Goal: Task Accomplishment & Management: Manage account settings

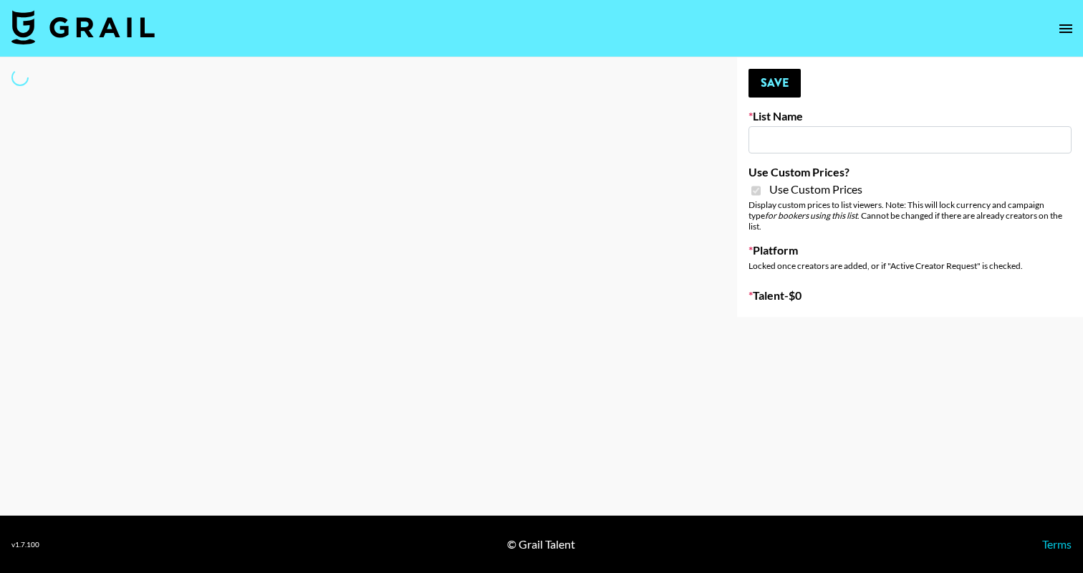
type input "FigMe and MegaMe filters - Airbrush"
checkbox input "true"
select select "Brand"
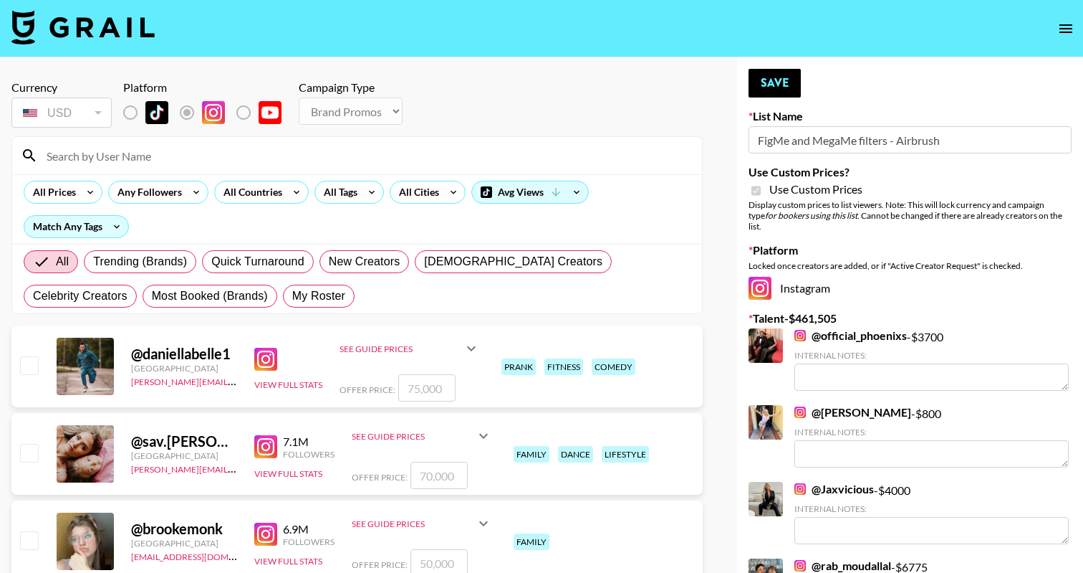
click at [335, 150] on input at bounding box center [366, 155] width 656 height 23
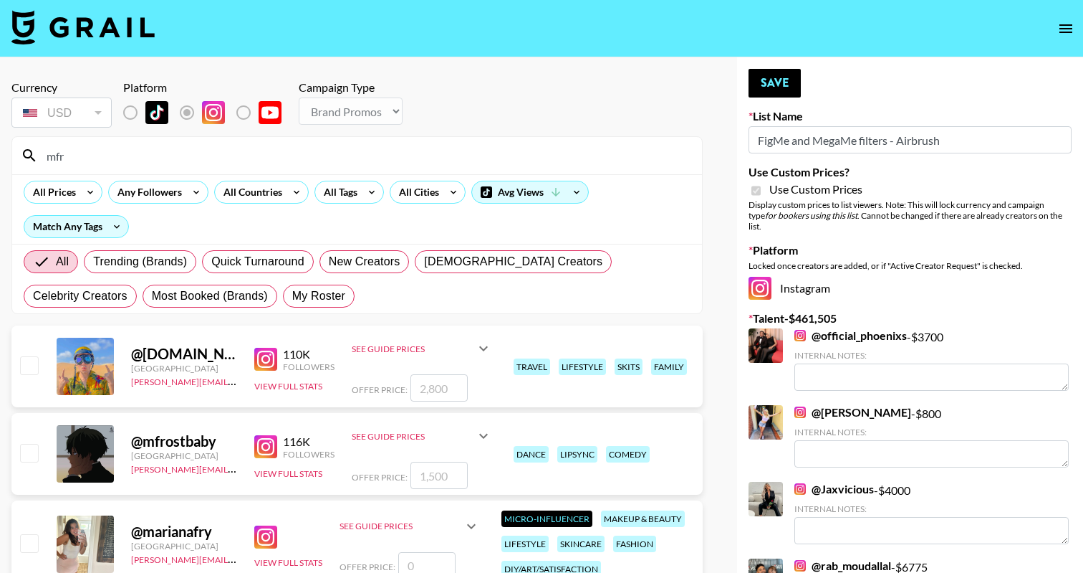
type input "mfr"
click at [34, 449] on input "checkbox" at bounding box center [28, 452] width 17 height 17
checkbox input "true"
type input "1500"
click at [777, 73] on button "Save" at bounding box center [775, 83] width 52 height 29
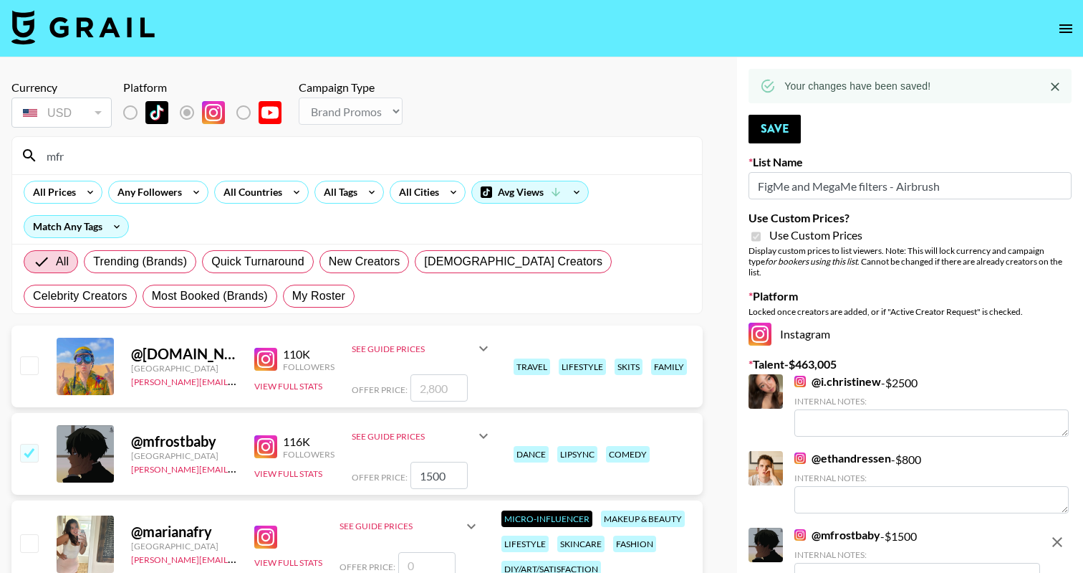
click at [252, 156] on input "mfr" at bounding box center [366, 155] width 656 height 23
type input "v"
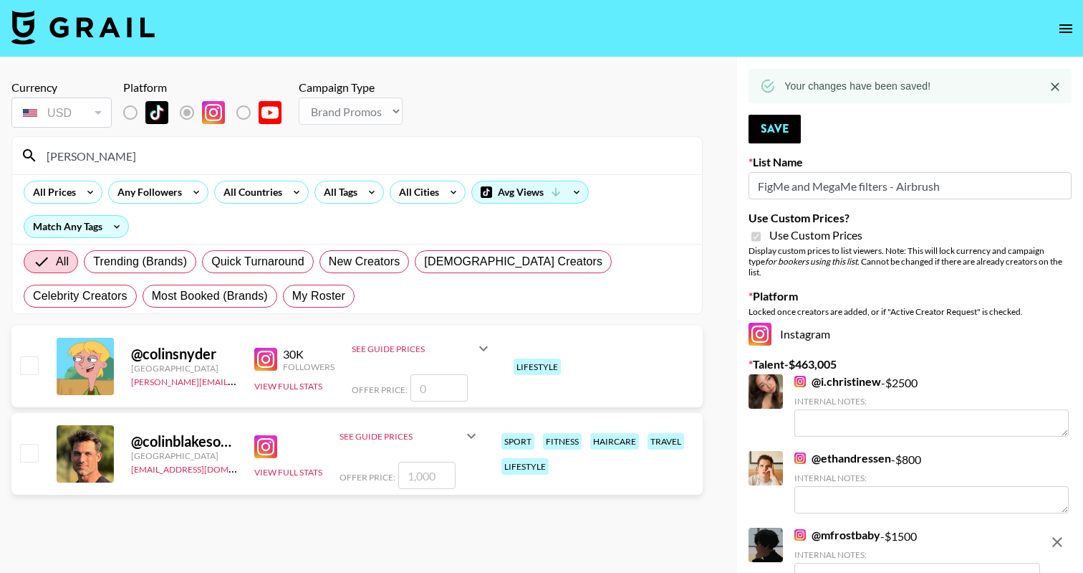
type input "[PERSON_NAME]"
click at [434, 390] on input "number" at bounding box center [439, 387] width 57 height 27
checkbox input "true"
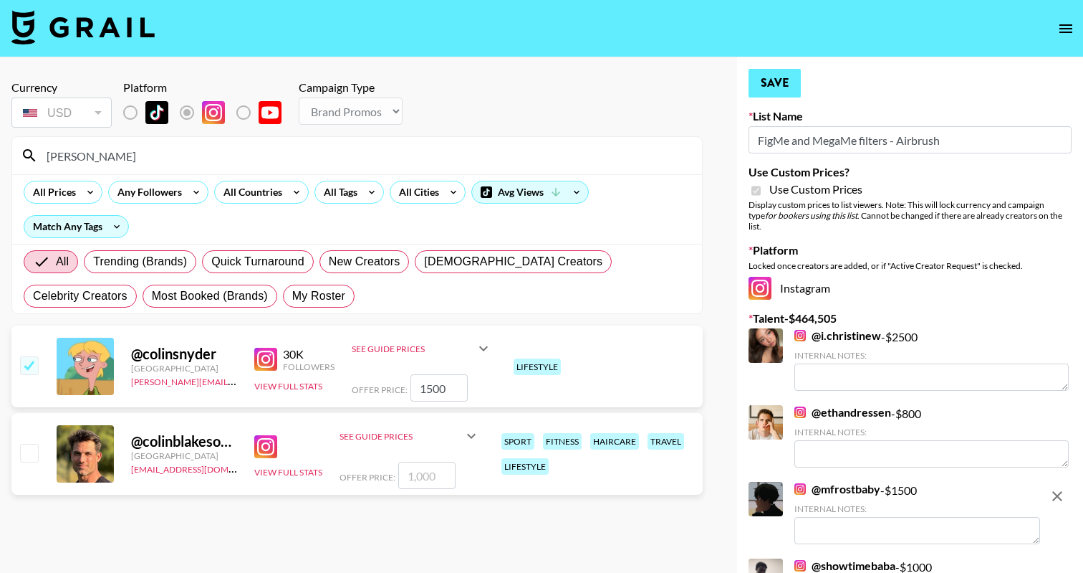
type input "1500"
click at [781, 78] on button "Save" at bounding box center [775, 83] width 52 height 29
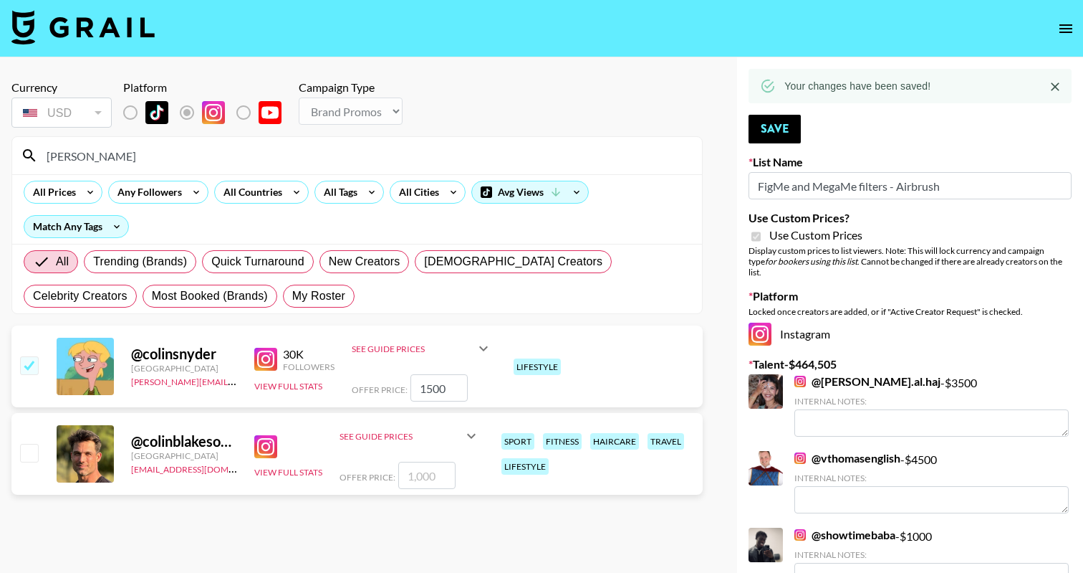
click at [272, 157] on input "[PERSON_NAME]" at bounding box center [366, 155] width 656 height 23
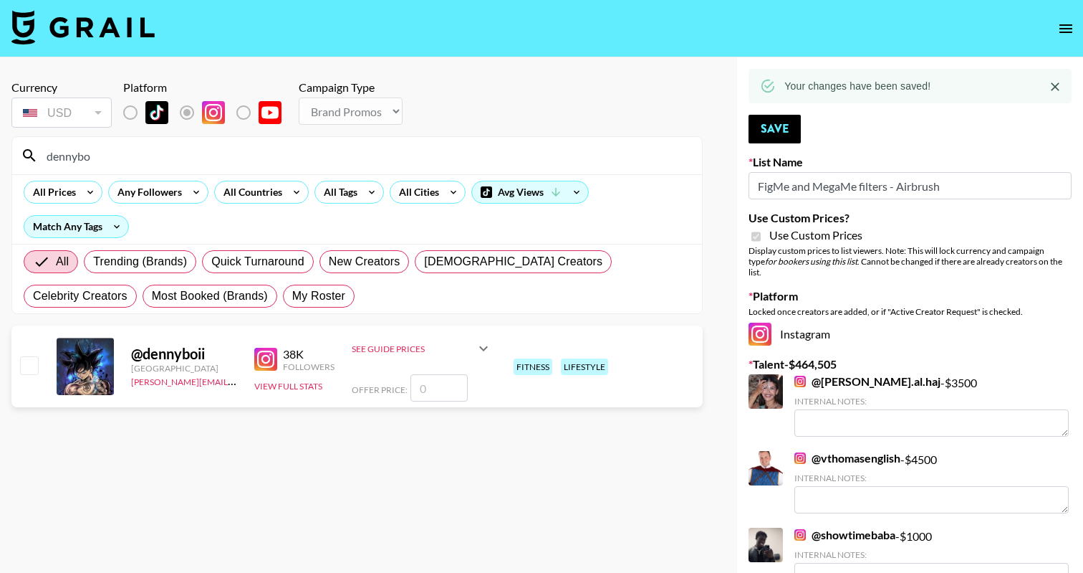
type input "dennybo"
click at [439, 385] on input "number" at bounding box center [439, 387] width 57 height 27
checkbox input "true"
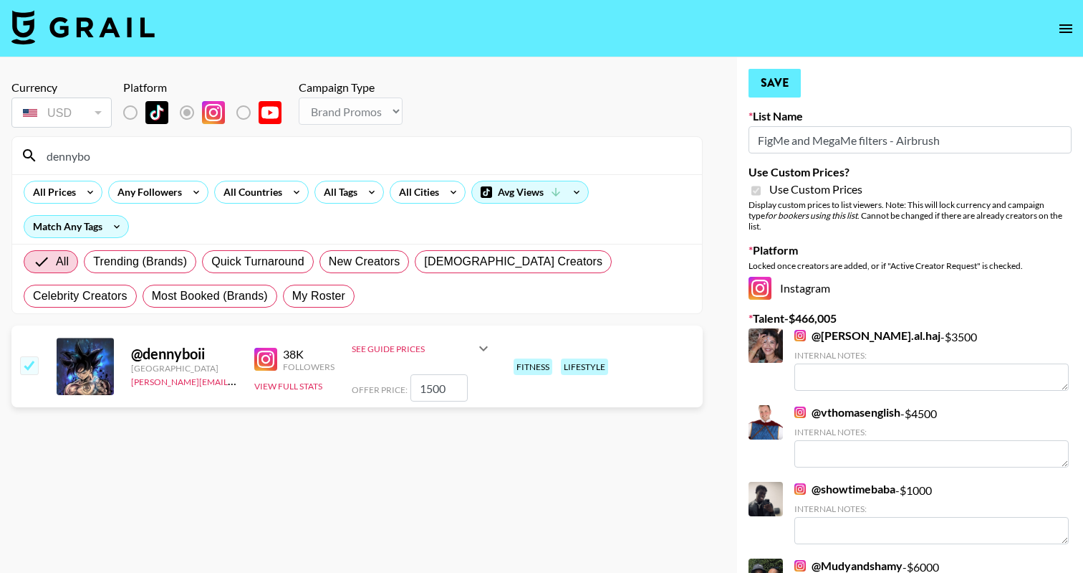
type input "1500"
click at [772, 69] on button "Save" at bounding box center [775, 83] width 52 height 29
click at [340, 150] on input "dennybo" at bounding box center [366, 155] width 656 height 23
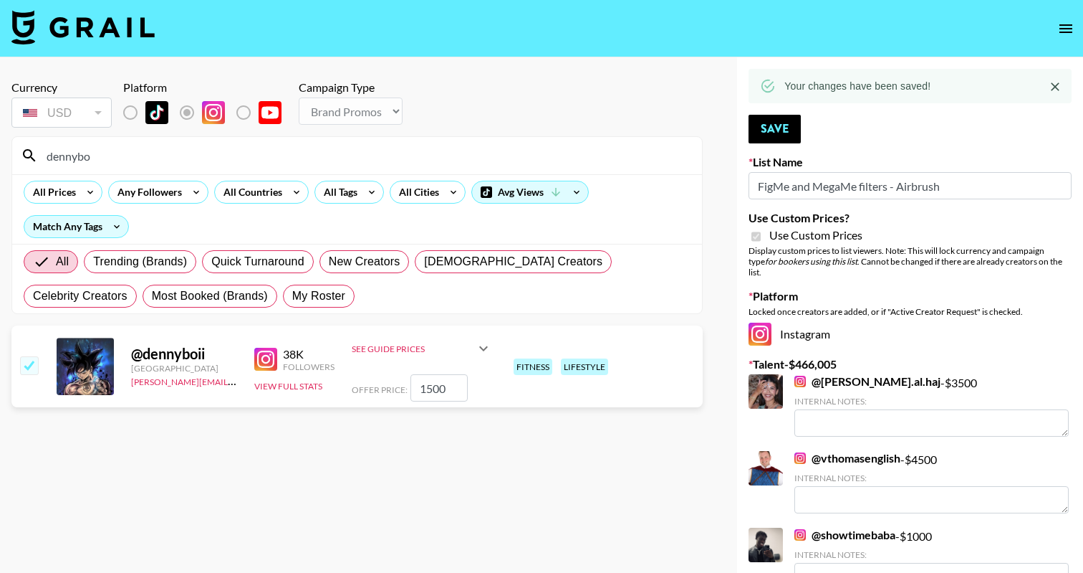
click at [340, 150] on input "dennybo" at bounding box center [366, 155] width 656 height 23
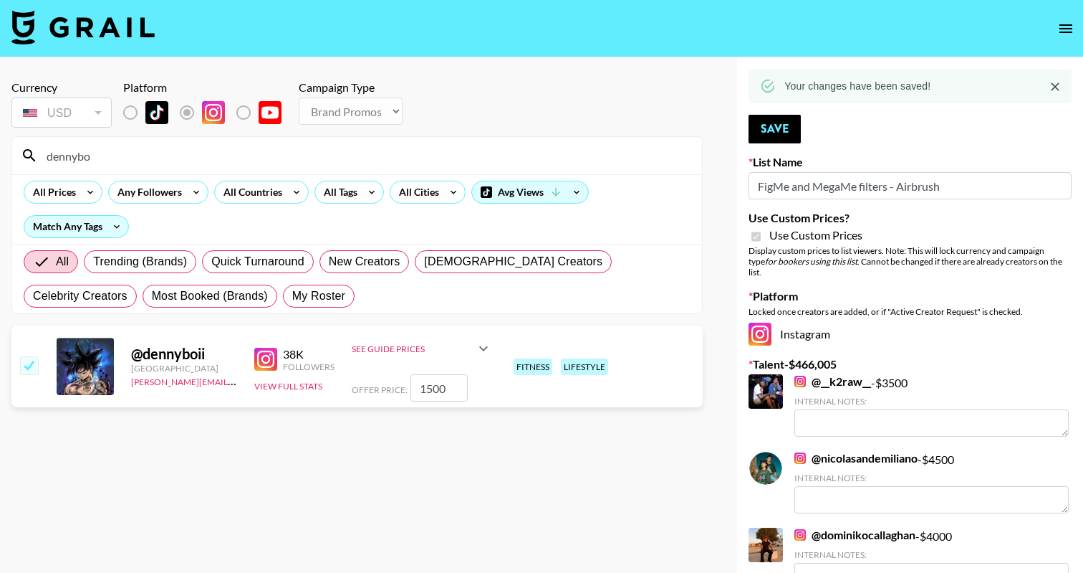
click at [380, 158] on input "dennybo" at bounding box center [366, 155] width 656 height 23
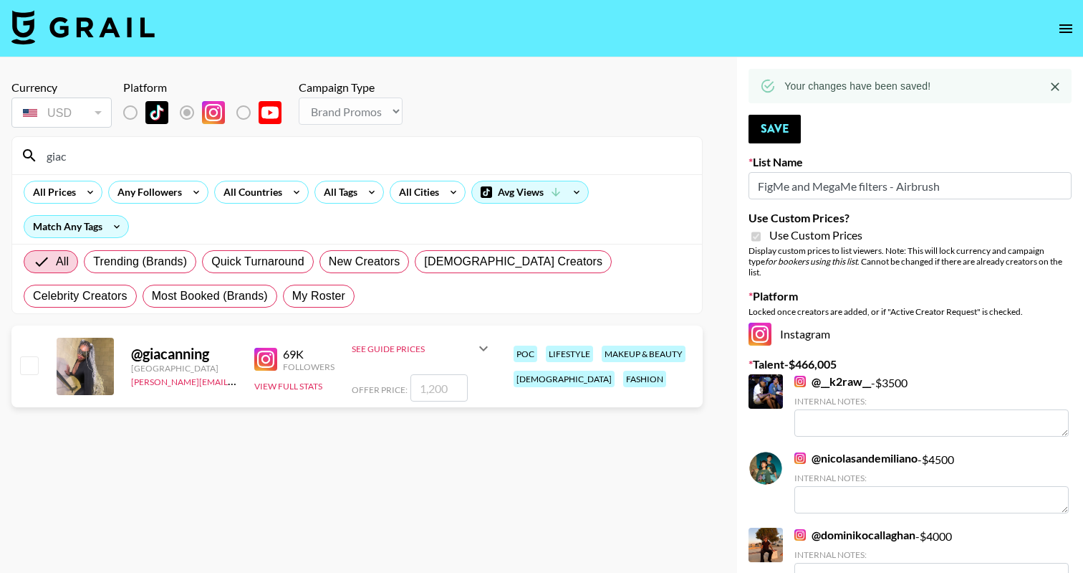
type input "giac"
click at [27, 363] on input "checkbox" at bounding box center [28, 364] width 17 height 17
checkbox input "true"
type input "1200"
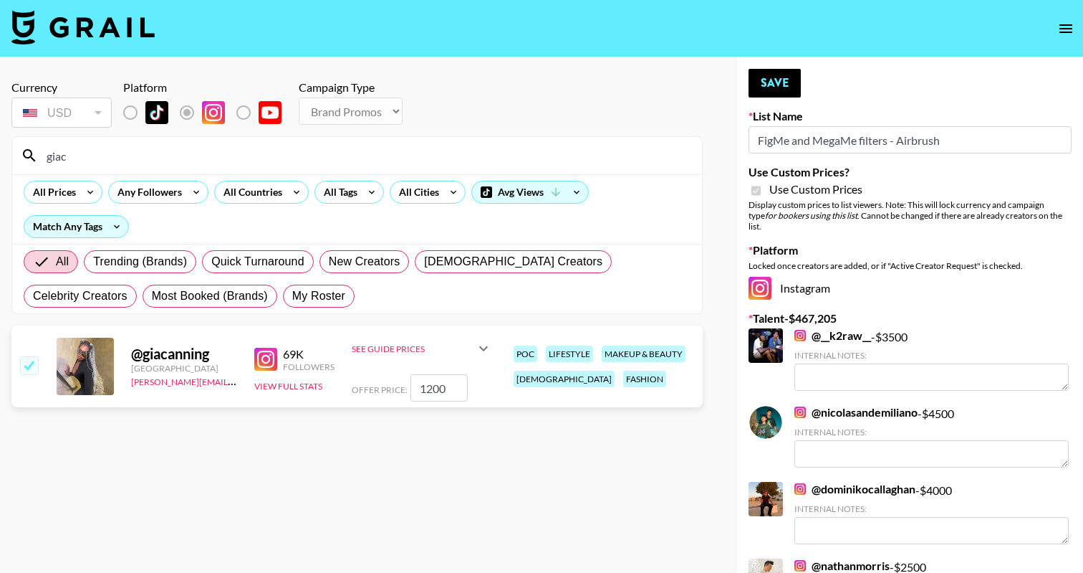
click at [429, 388] on input "1200" at bounding box center [439, 387] width 57 height 27
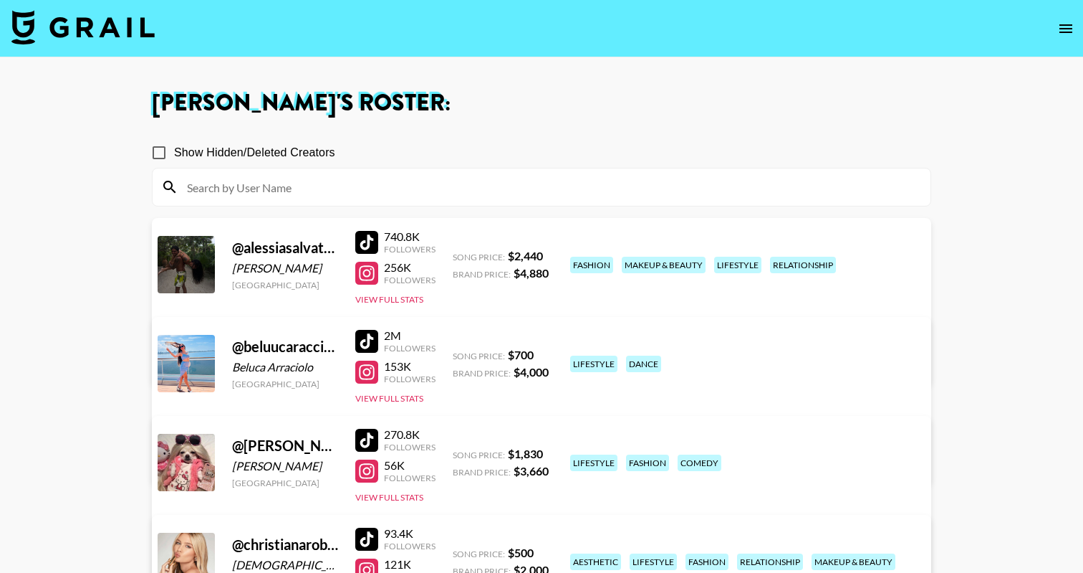
click at [126, 34] on img at bounding box center [82, 27] width 143 height 34
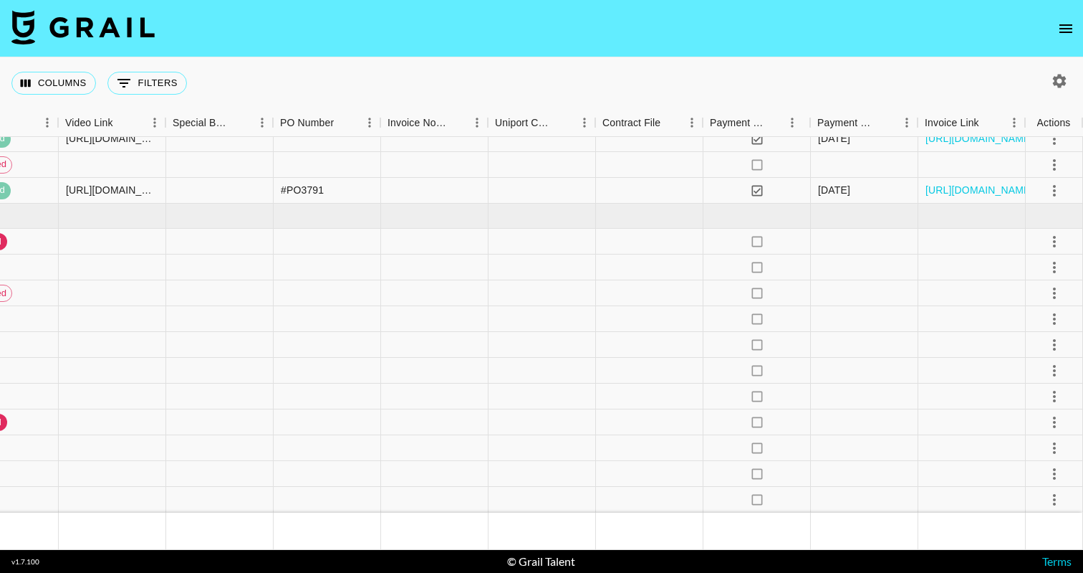
scroll to position [3323, 1672]
click at [1045, 264] on button "select merge strategy" at bounding box center [1055, 267] width 24 height 24
click at [1048, 373] on li "Cancel" at bounding box center [1036, 376] width 93 height 26
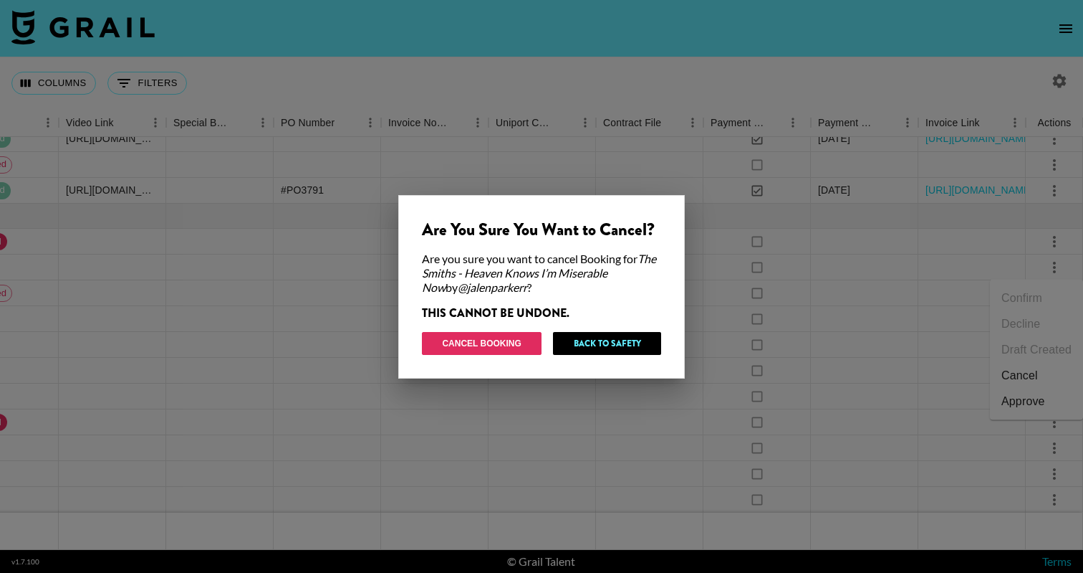
click at [489, 336] on button "Cancel Booking" at bounding box center [482, 343] width 120 height 23
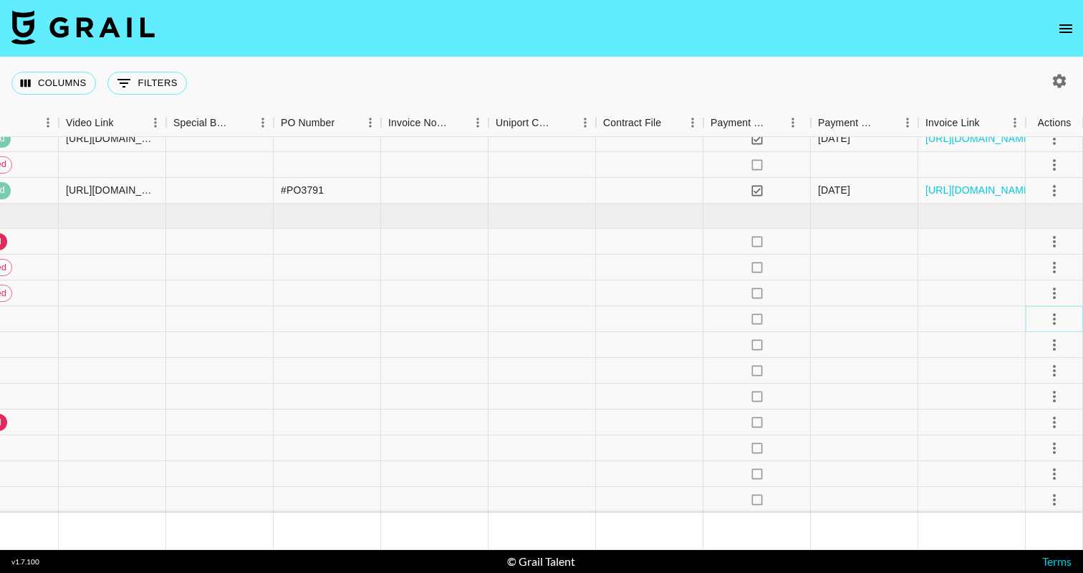
click at [1058, 318] on icon "select merge strategy" at bounding box center [1054, 318] width 17 height 17
click at [1047, 343] on li "Confirm" at bounding box center [1036, 350] width 93 height 26
click at [1068, 403] on li "Draft Created" at bounding box center [1036, 401] width 93 height 26
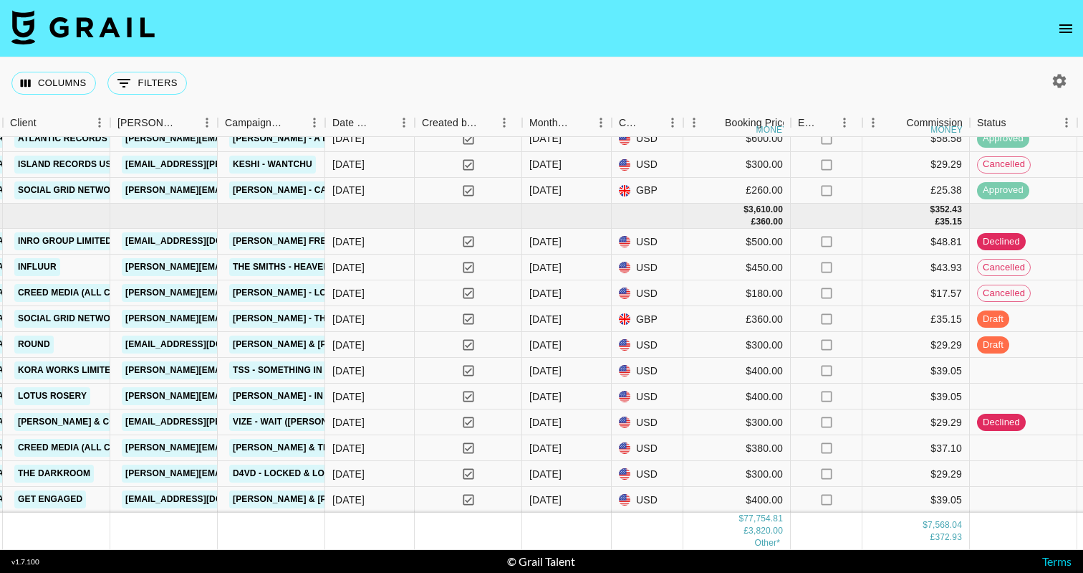
scroll to position [3323, 653]
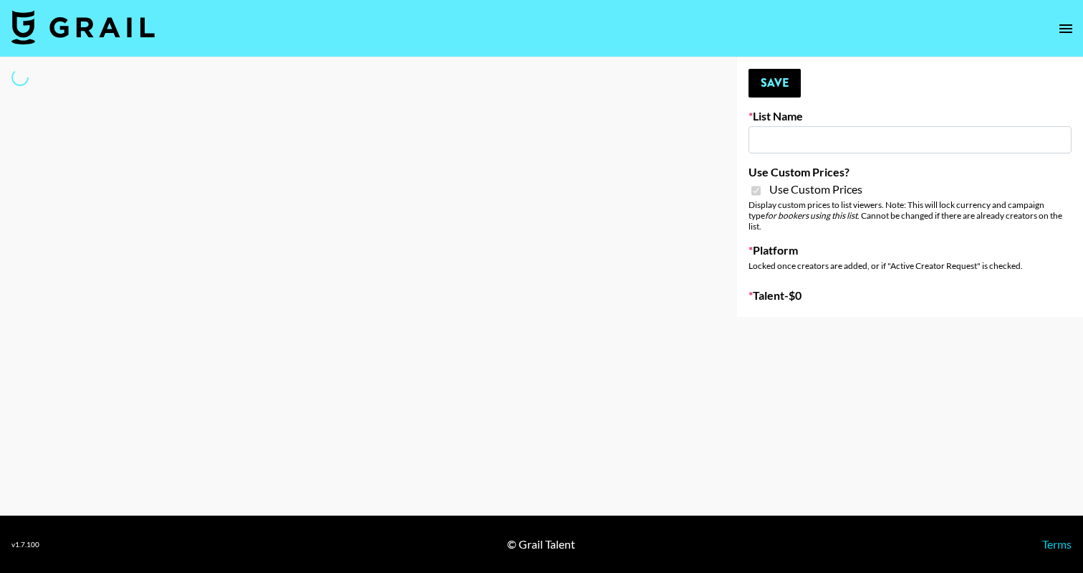
type input "House of Fab (9th Sept)"
checkbox input "true"
select select "Brand"
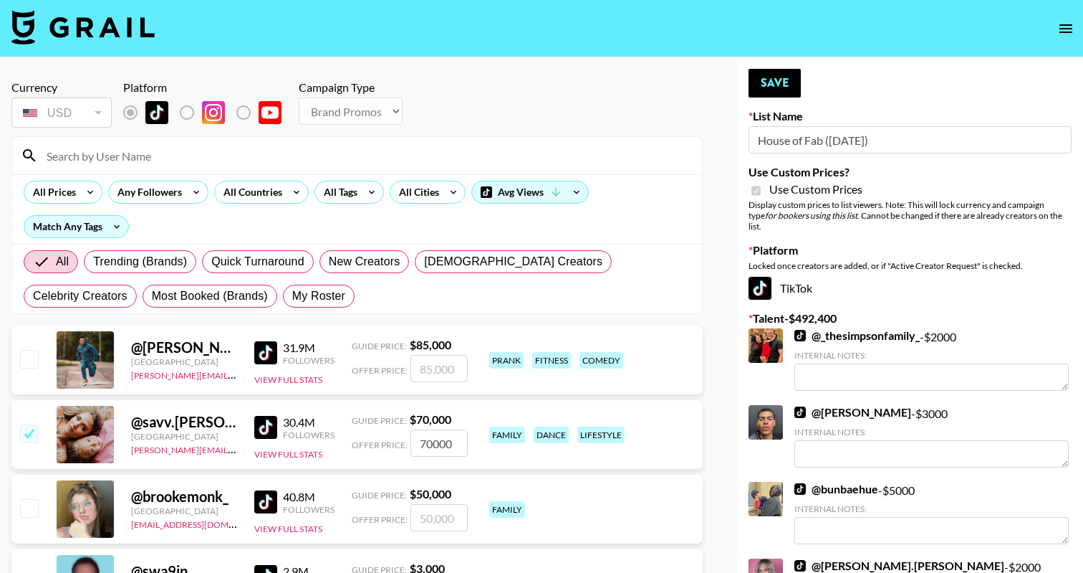
click at [244, 178] on div "All Prices Any Followers All Countries All Tags All Cities Avg Views Match Any …" at bounding box center [357, 209] width 690 height 70
click at [241, 168] on div at bounding box center [357, 155] width 690 height 37
click at [231, 165] on input at bounding box center [366, 155] width 656 height 23
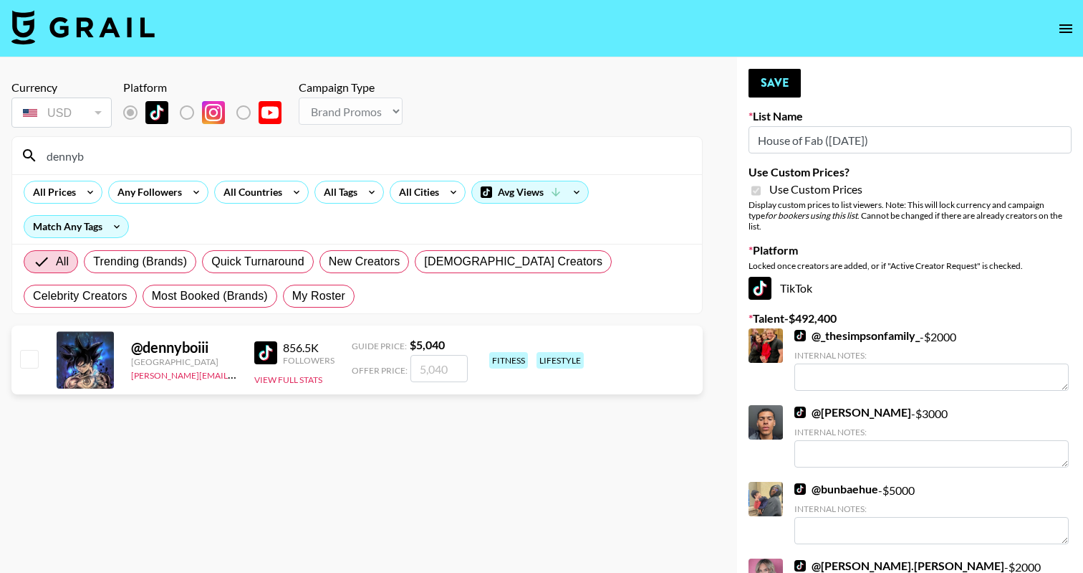
type input "dennyb"
click at [22, 355] on input "checkbox" at bounding box center [28, 358] width 17 height 17
checkbox input "true"
click at [431, 372] on input "5040" at bounding box center [439, 368] width 57 height 27
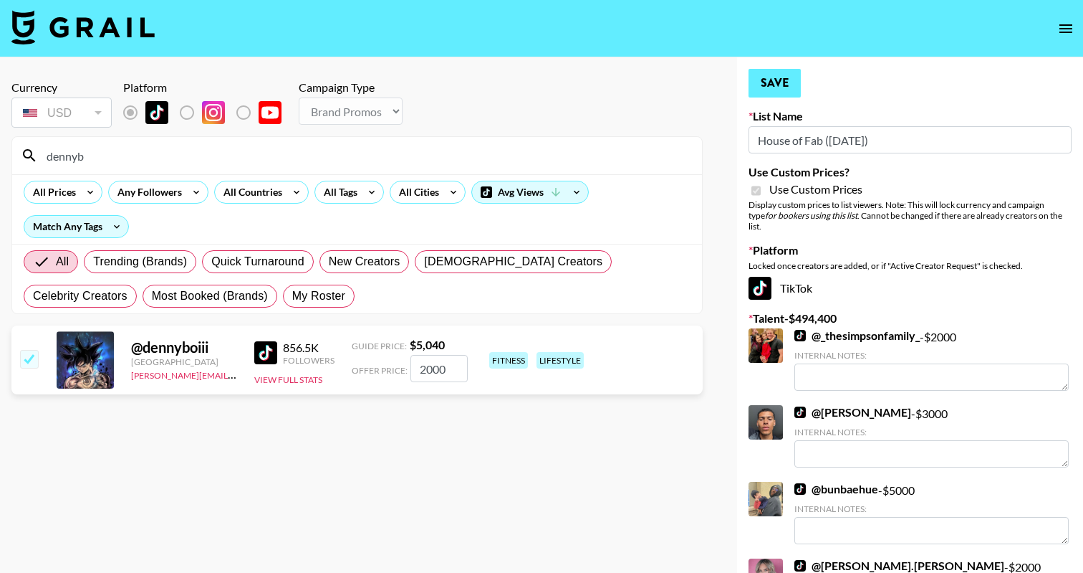
type input "2000"
click at [785, 77] on button "Save" at bounding box center [775, 83] width 52 height 29
click at [109, 150] on input "dennyb" at bounding box center [366, 155] width 656 height 23
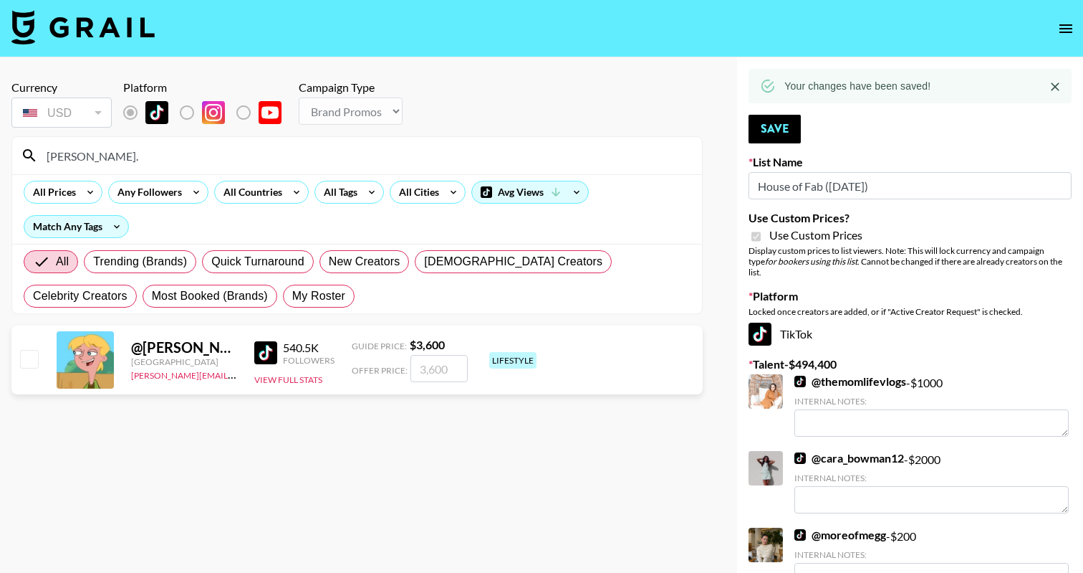
type input "colin."
click at [41, 361] on div "@ colin.snyder United States amanda.johnsson@grail-talent.com 540.5K Followers …" at bounding box center [356, 359] width 691 height 69
click at [20, 357] on input "checkbox" at bounding box center [28, 358] width 17 height 17
checkbox input "true"
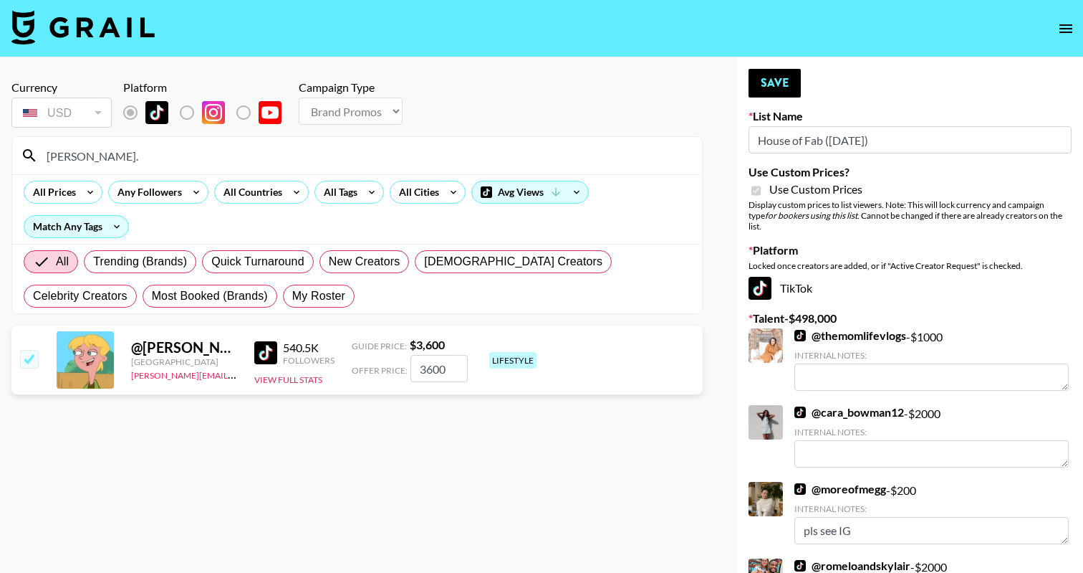
type input "3600"
click at [775, 82] on button "Save" at bounding box center [775, 83] width 52 height 29
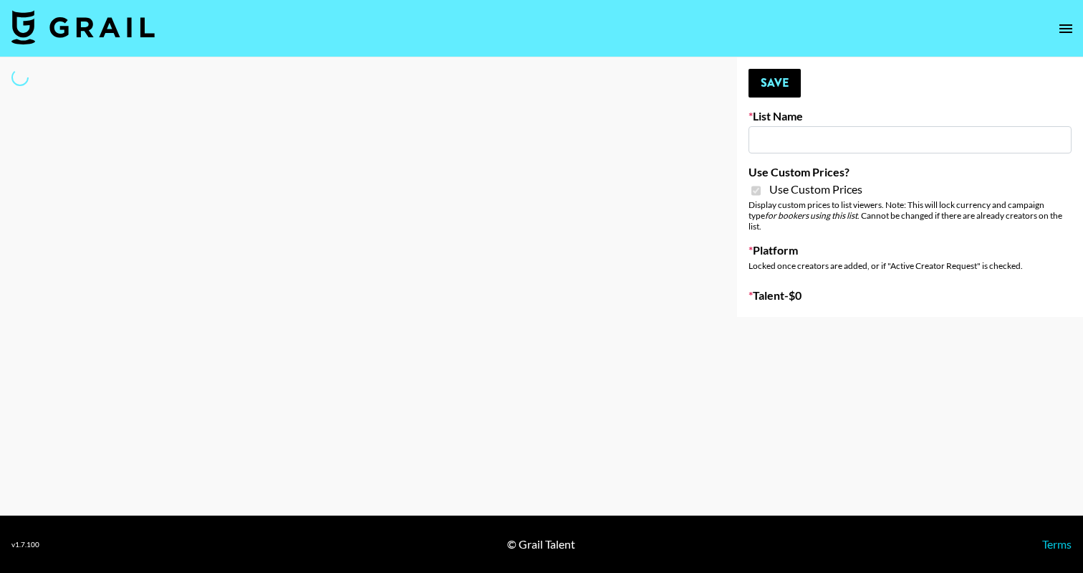
type input "Super Power ([DATE])"
checkbox input "true"
select select "Brand"
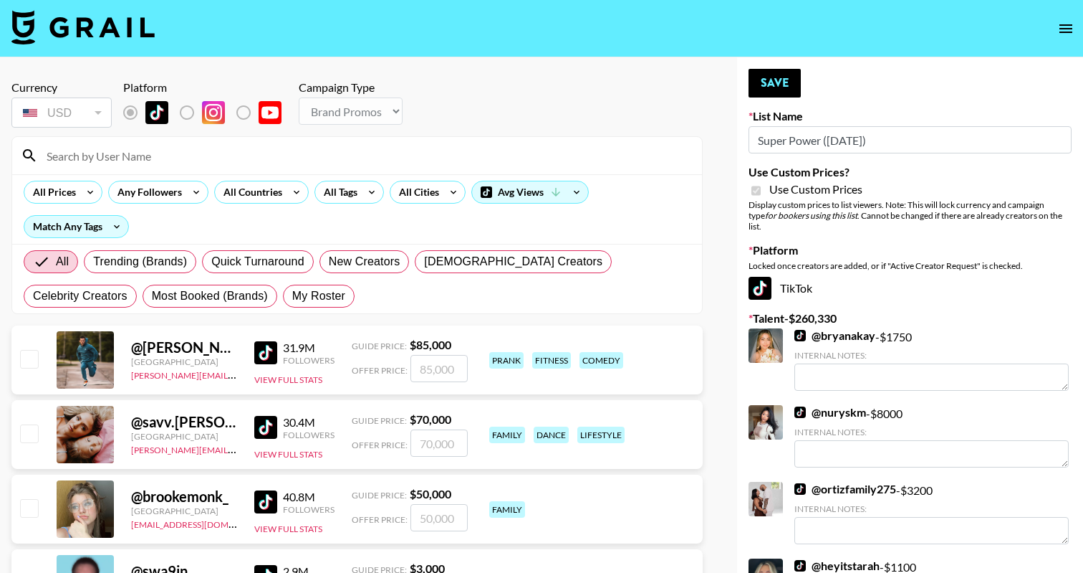
click at [297, 154] on input at bounding box center [366, 155] width 656 height 23
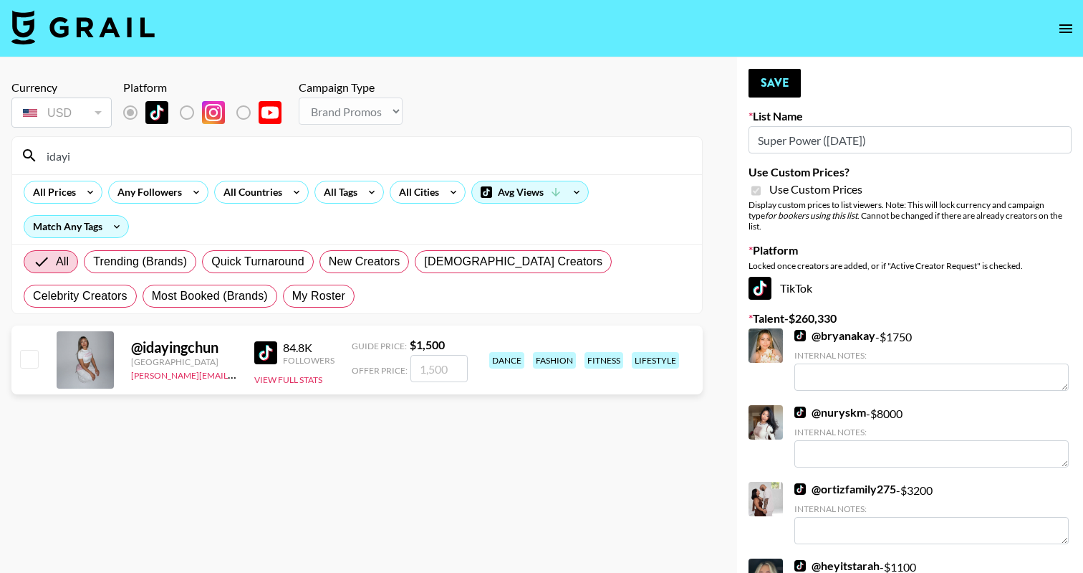
type input "idayi"
click at [28, 358] on input "checkbox" at bounding box center [28, 358] width 17 height 17
checkbox input "true"
type input "1500"
